Goal: Obtain resource: Download file/media

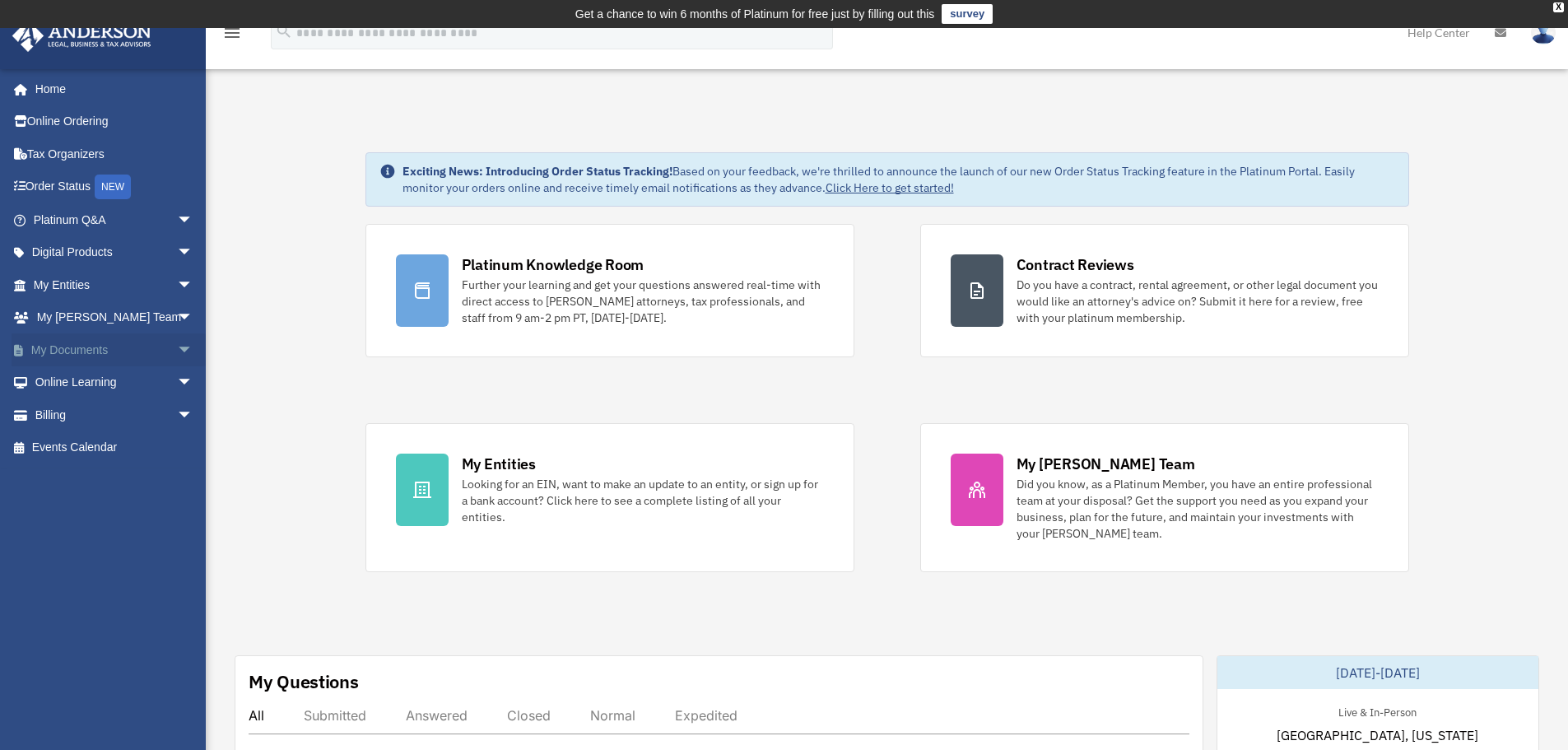
click at [84, 341] on link "My Documents arrow_drop_down" at bounding box center [115, 350] width 206 height 33
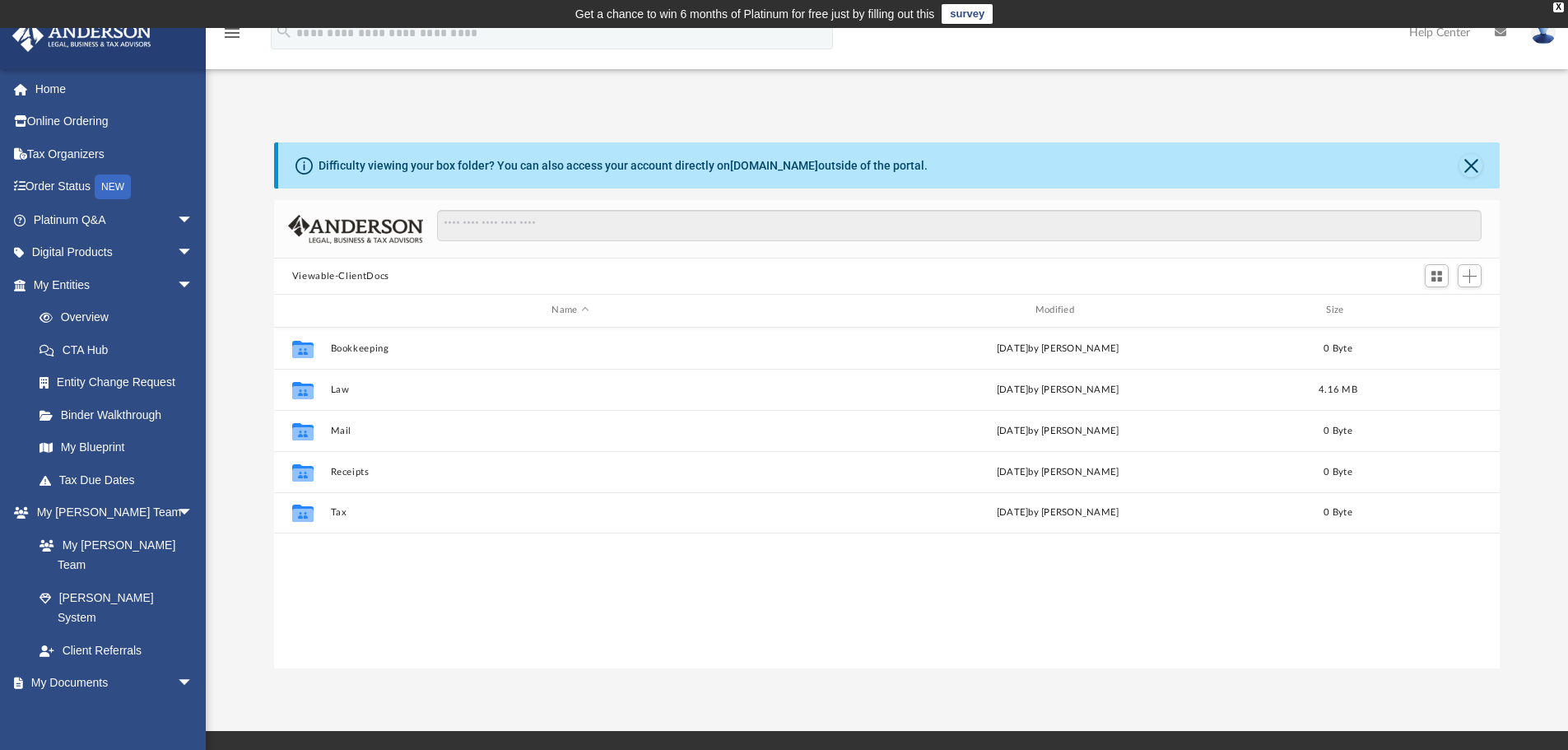
scroll to position [363, 1213]
click at [67, 699] on link "Box" at bounding box center [120, 715] width 195 height 33
click at [59, 711] on span at bounding box center [54, 717] width 11 height 12
click at [177, 667] on span "arrow_drop_down" at bounding box center [193, 684] width 33 height 34
click at [177, 667] on span "arrow_drop_up" at bounding box center [193, 684] width 33 height 34
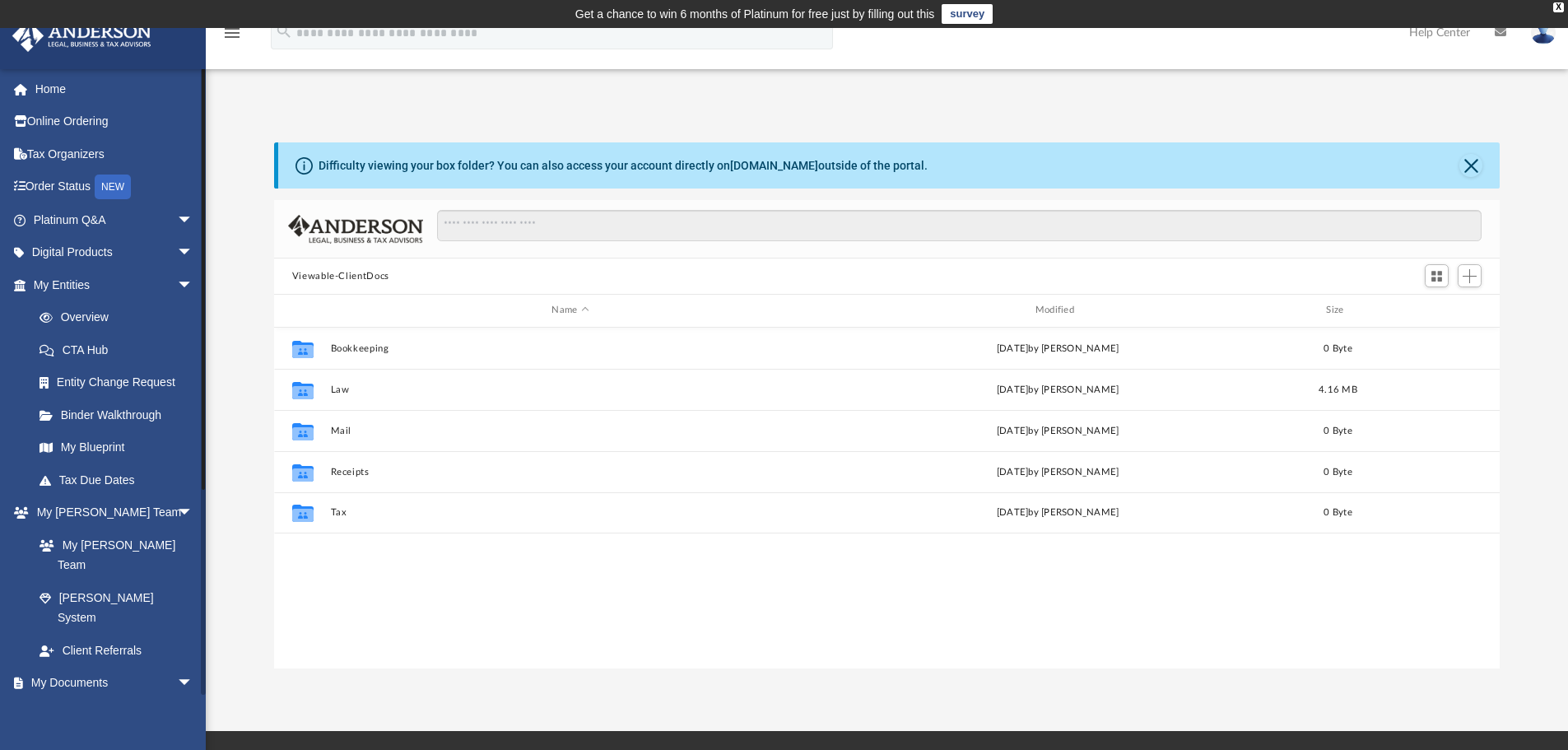
click at [72, 699] on link "Box" at bounding box center [120, 715] width 195 height 33
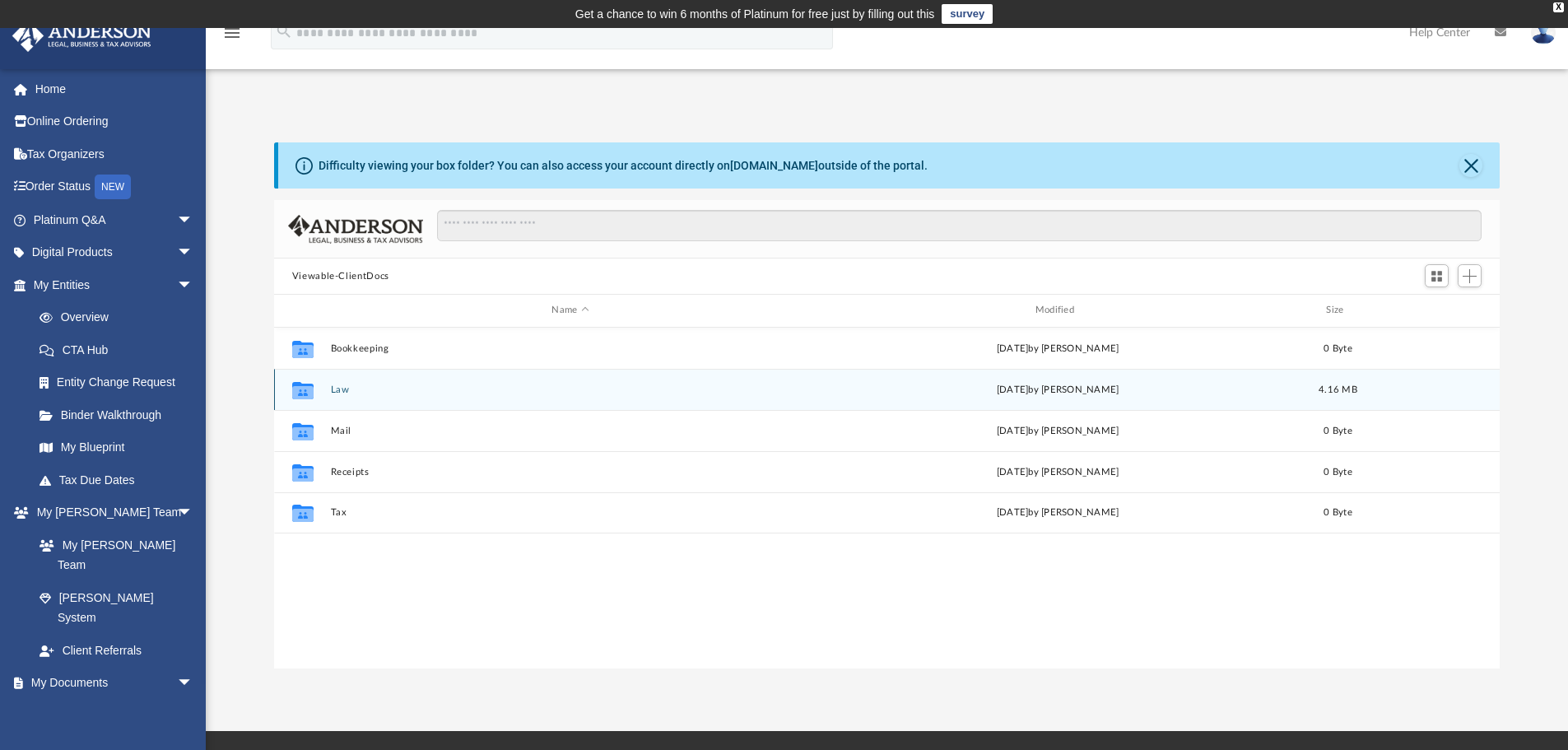
click at [306, 394] on icon "grid" at bounding box center [303, 390] width 21 height 17
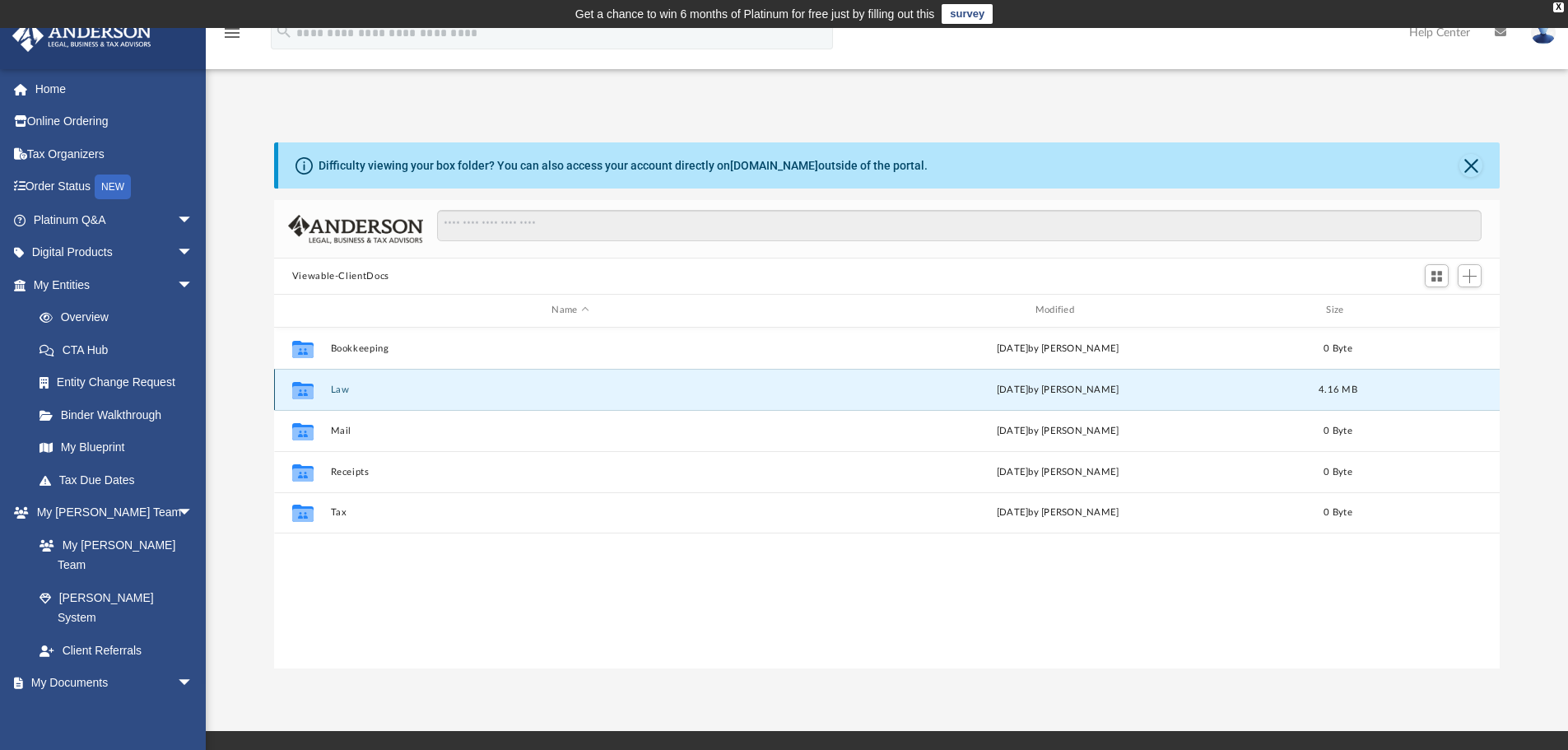
click at [306, 394] on icon "grid" at bounding box center [303, 390] width 21 height 17
click at [414, 396] on div "Collaborated Folder Law [DATE] by [PERSON_NAME] 4.16 MB" at bounding box center [887, 389] width 1227 height 41
click at [415, 396] on div "Collaborated Folder Law [DATE] by [PERSON_NAME] 4.16 MB" at bounding box center [887, 389] width 1227 height 41
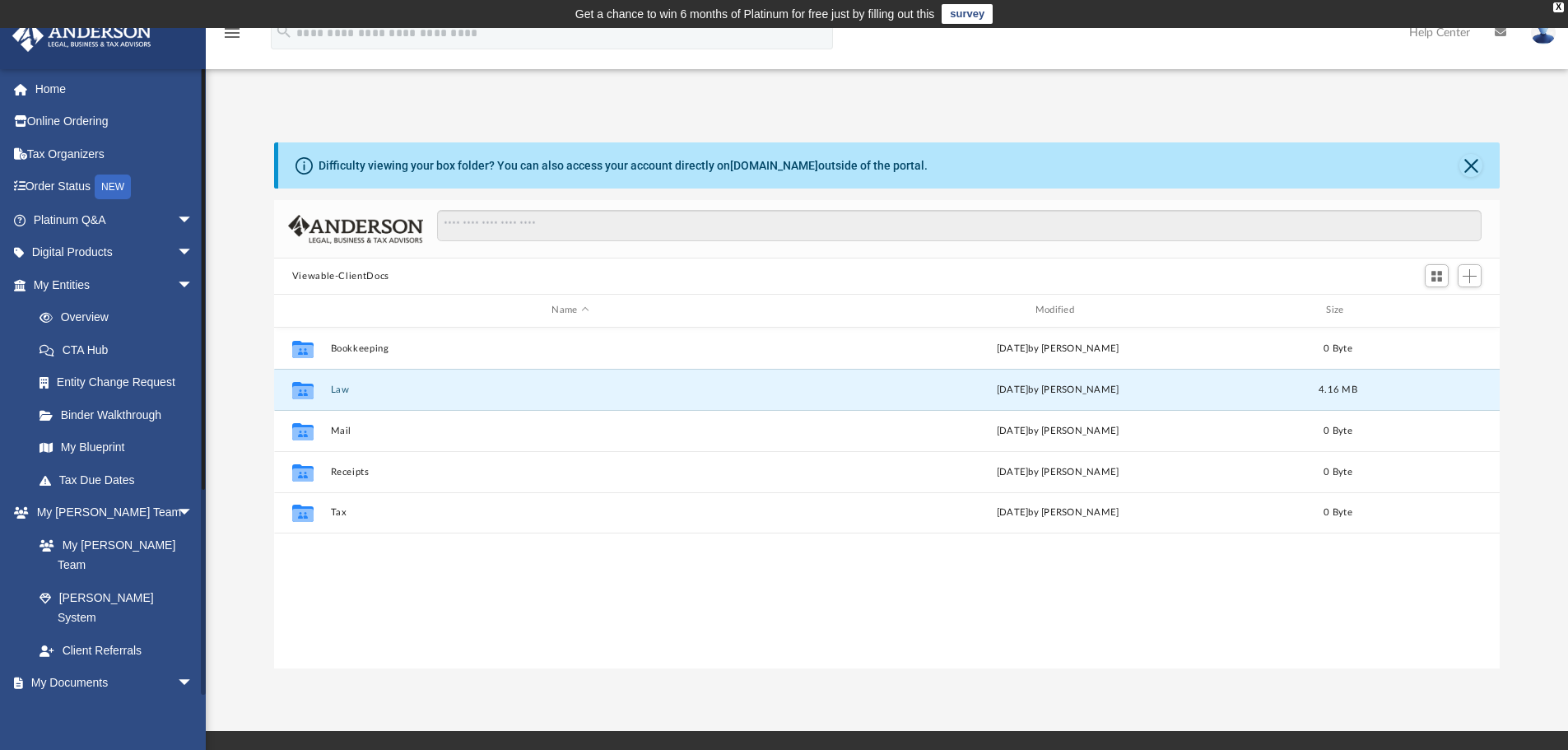
click at [63, 699] on link "Box" at bounding box center [120, 715] width 195 height 33
drag, startPoint x: 490, startPoint y: 389, endPoint x: 332, endPoint y: 395, distance: 158.1
click at [332, 395] on button "Law" at bounding box center [570, 390] width 480 height 11
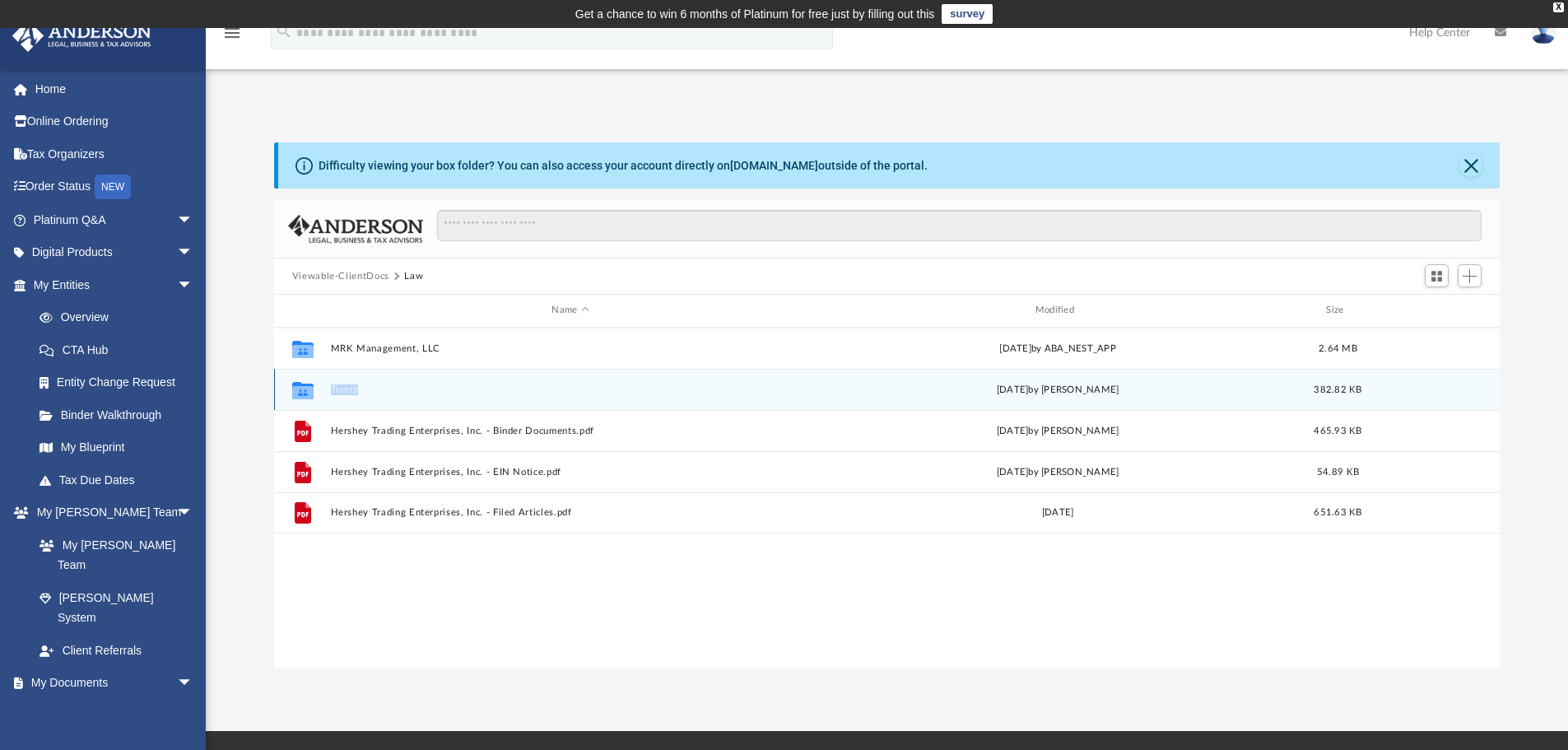
click at [332, 392] on button "Trusts" at bounding box center [570, 390] width 480 height 11
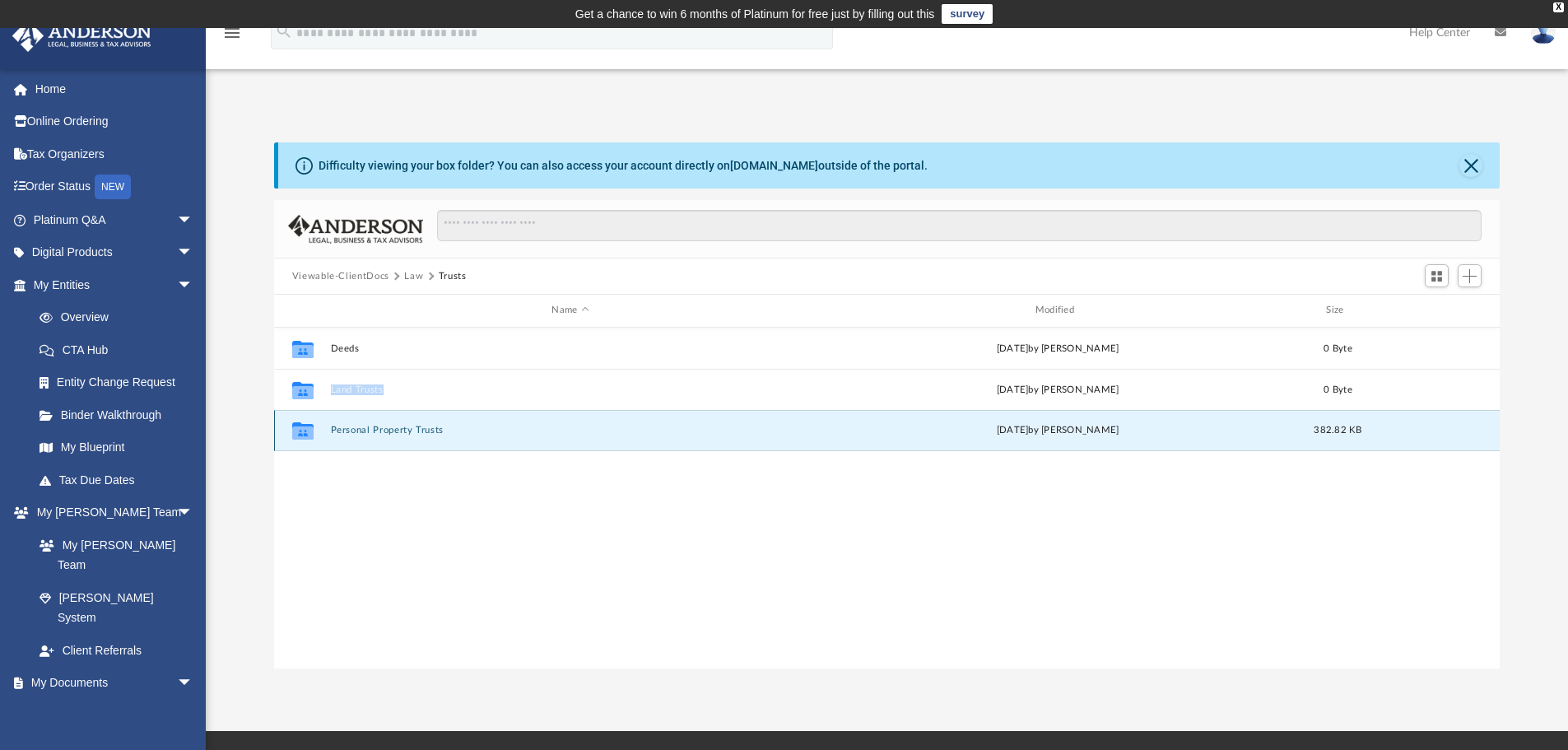
click at [438, 433] on button "Personal Property Trusts" at bounding box center [570, 430] width 480 height 11
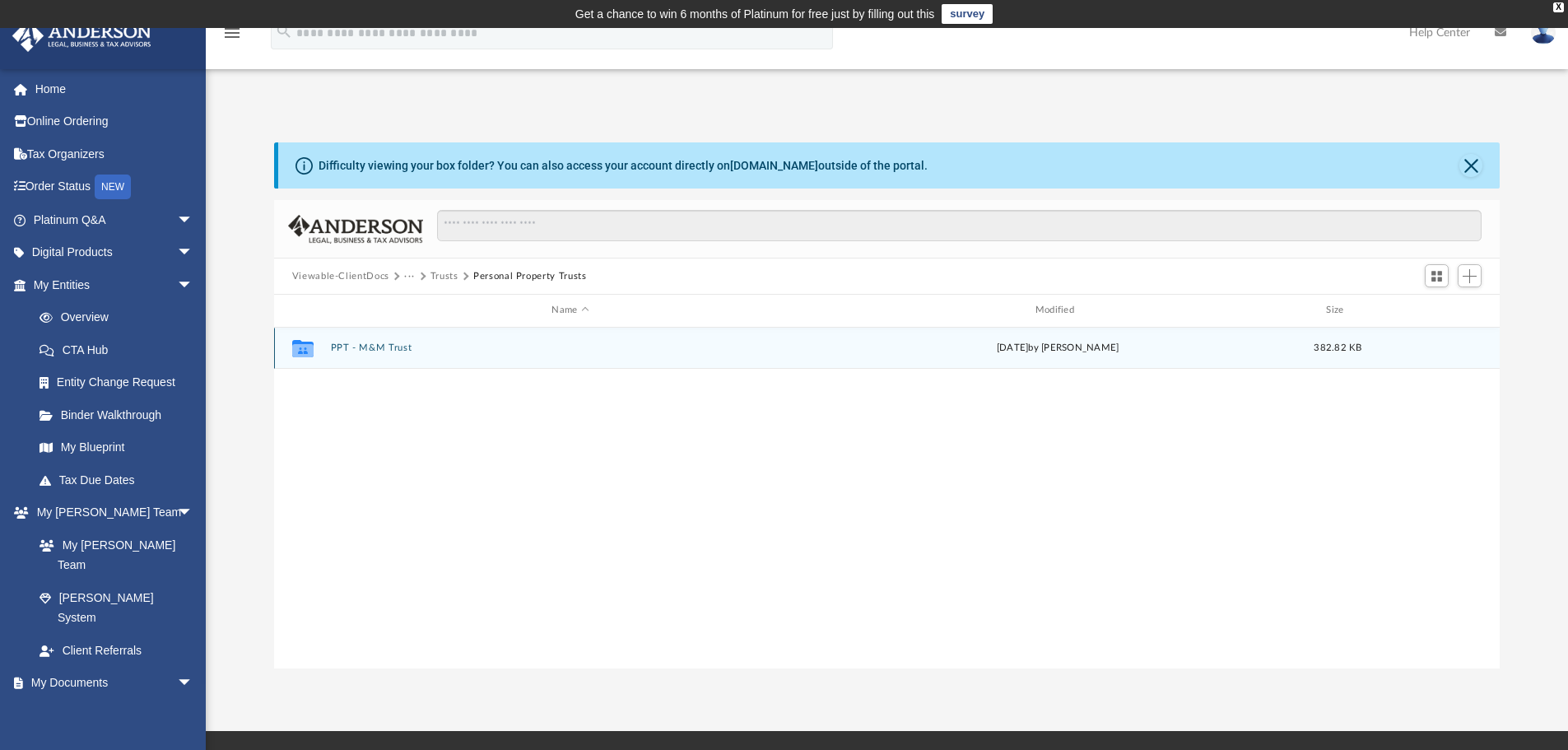
click at [415, 350] on button "PPT - M&M Trust" at bounding box center [570, 347] width 480 height 11
click at [1445, 355] on button "More options" at bounding box center [1436, 348] width 38 height 25
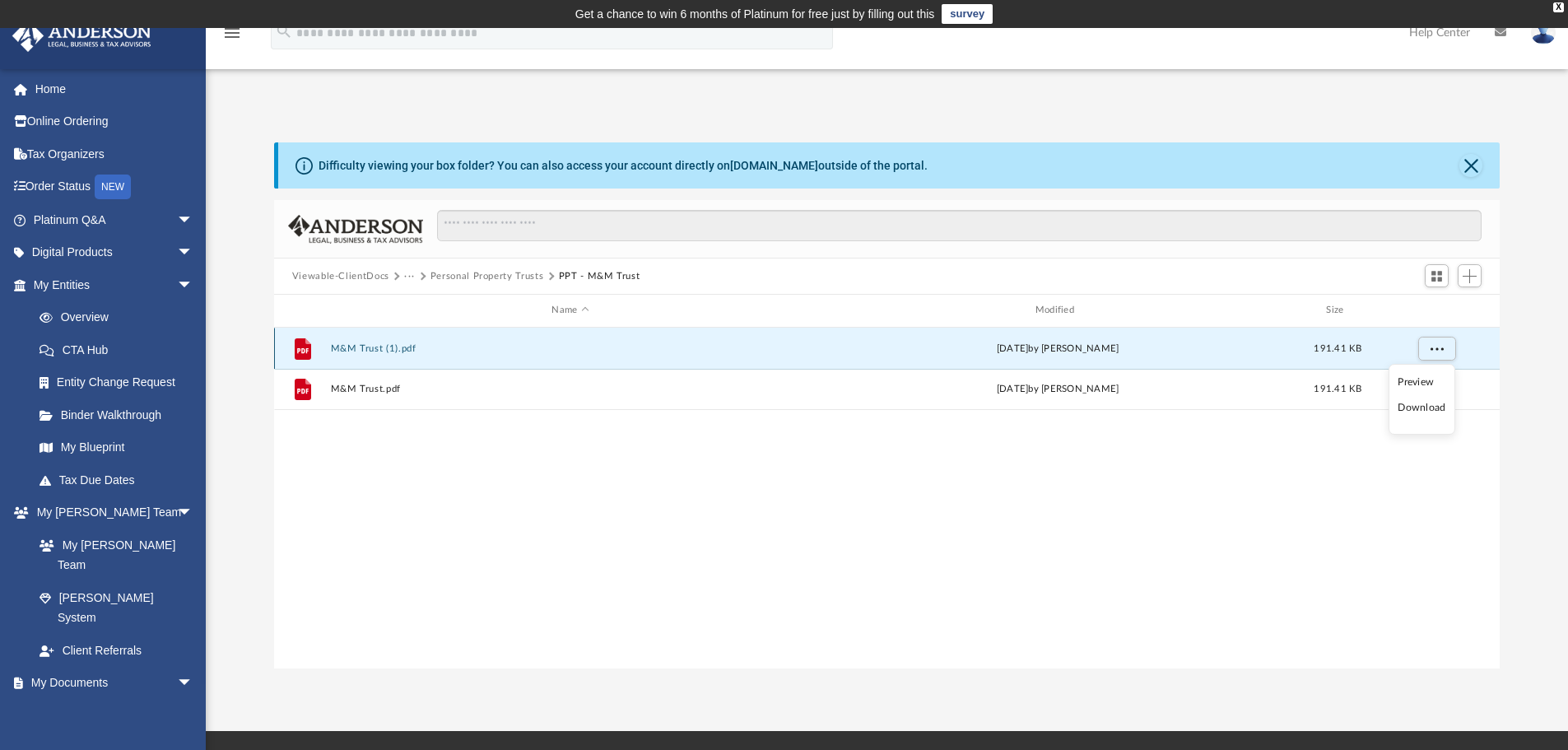
click at [360, 345] on button "M&M Trust (1).pdf" at bounding box center [570, 348] width 480 height 11
